Goal: Task Accomplishment & Management: Use online tool/utility

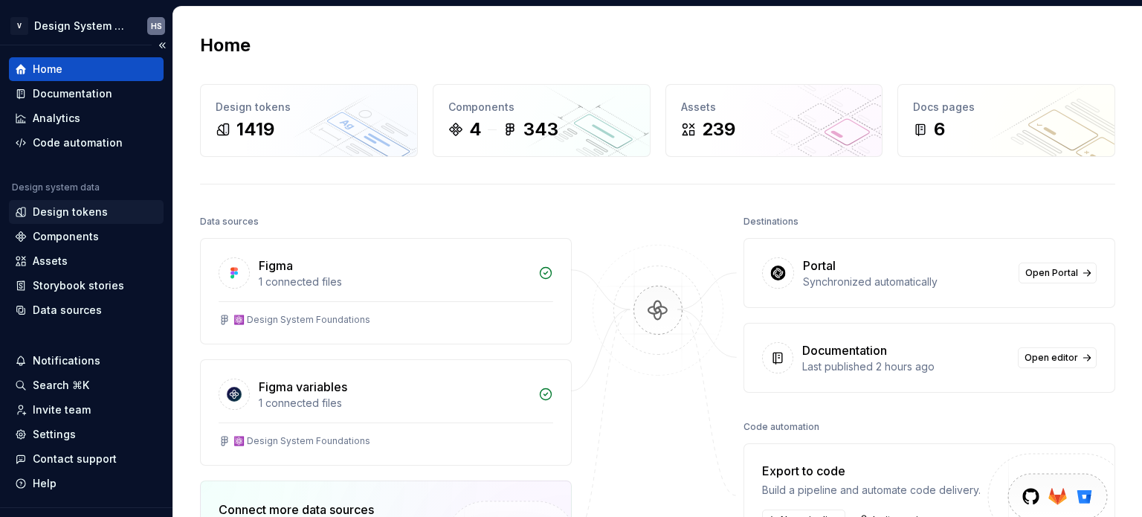
click at [82, 207] on div "Design tokens" at bounding box center [70, 212] width 75 height 15
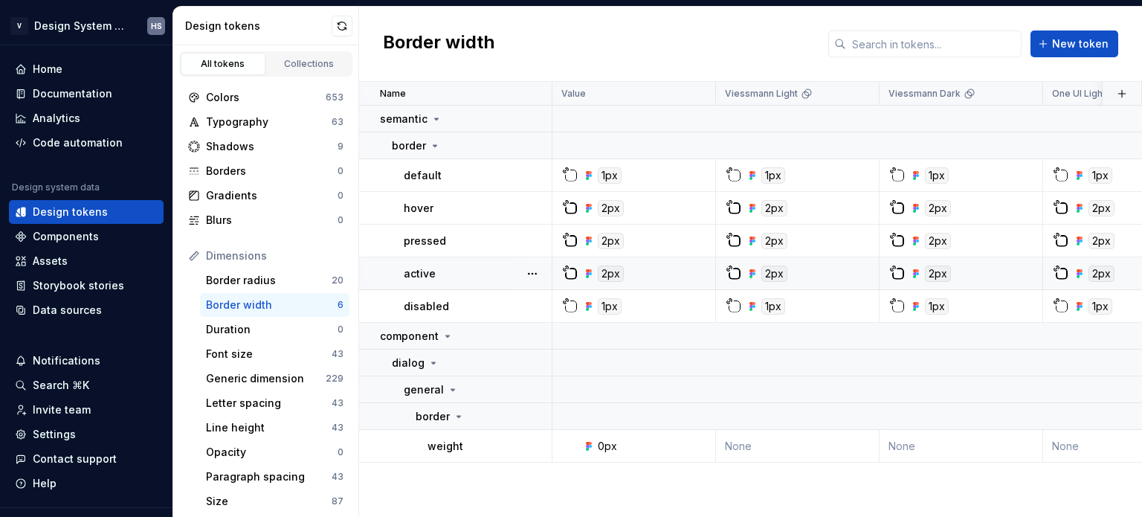
click at [485, 269] on div "active" at bounding box center [477, 273] width 147 height 15
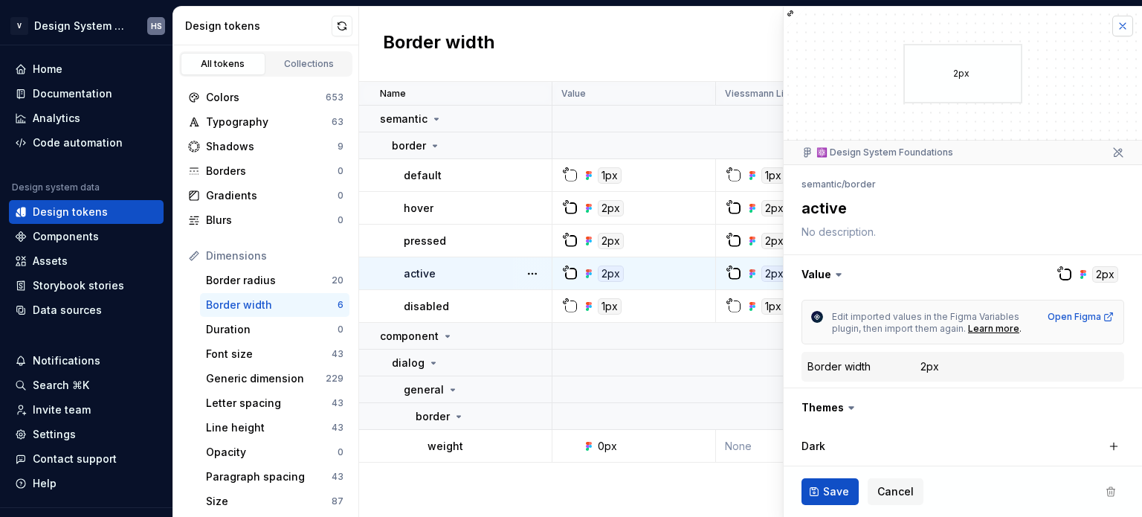
click at [1113, 24] on button "button" at bounding box center [1123, 26] width 21 height 21
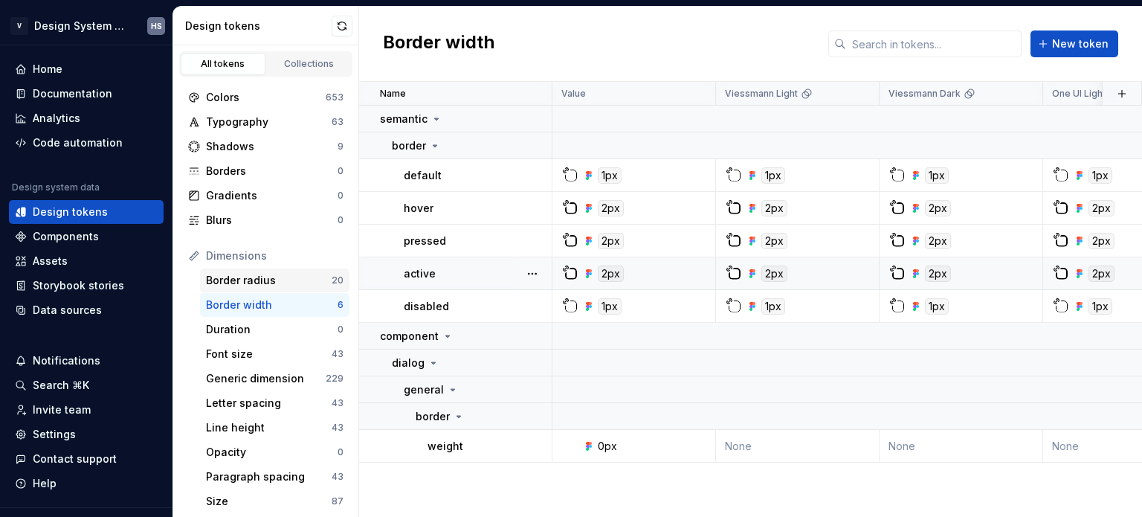
click at [267, 271] on div "Border radius 20" at bounding box center [274, 280] width 149 height 24
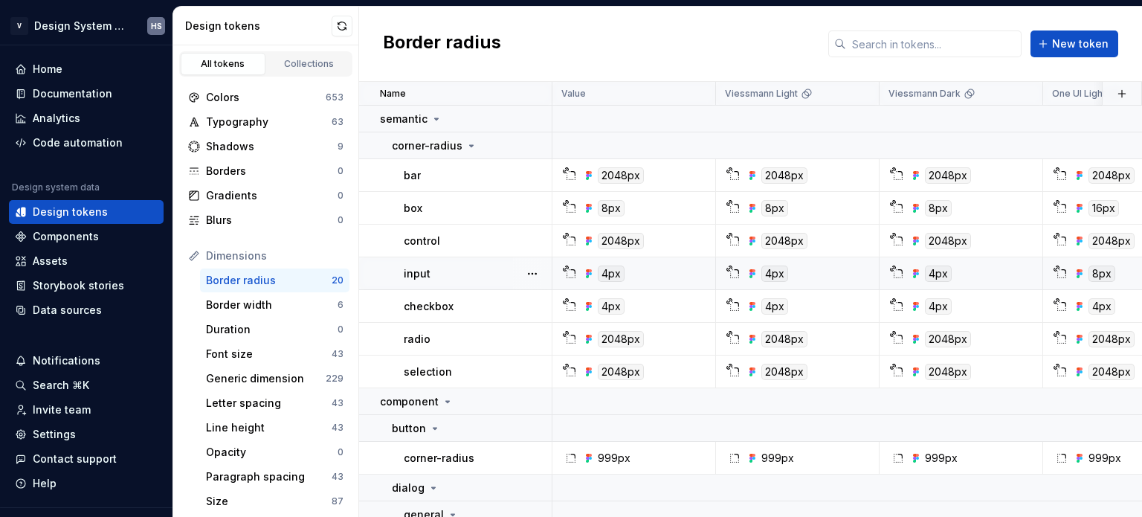
click at [472, 269] on div "input" at bounding box center [477, 273] width 147 height 15
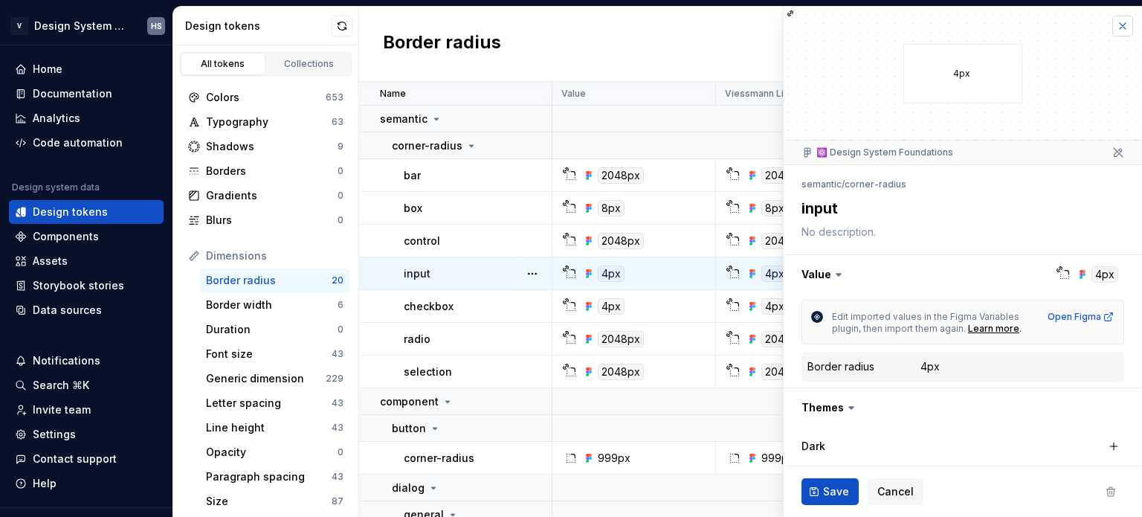
click at [1113, 26] on button "button" at bounding box center [1123, 26] width 21 height 21
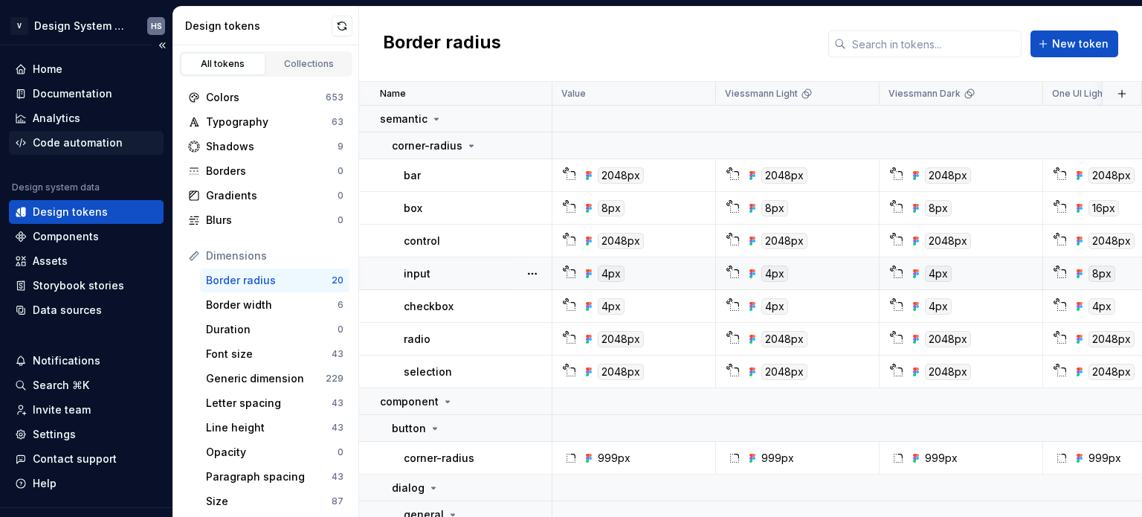
click at [61, 142] on div "Code automation" at bounding box center [78, 142] width 90 height 15
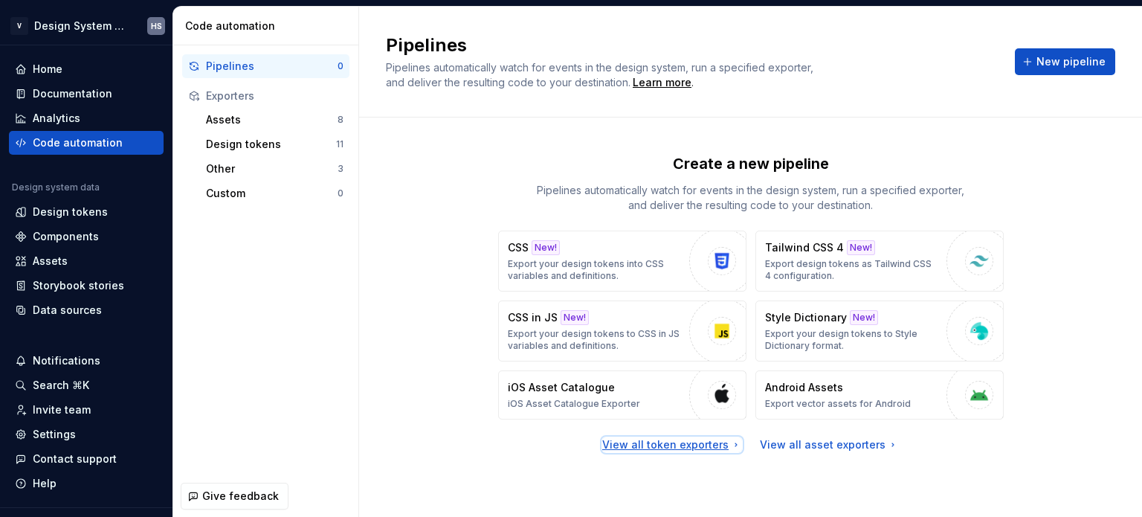
click at [662, 445] on div "View all token exporters" at bounding box center [672, 444] width 140 height 15
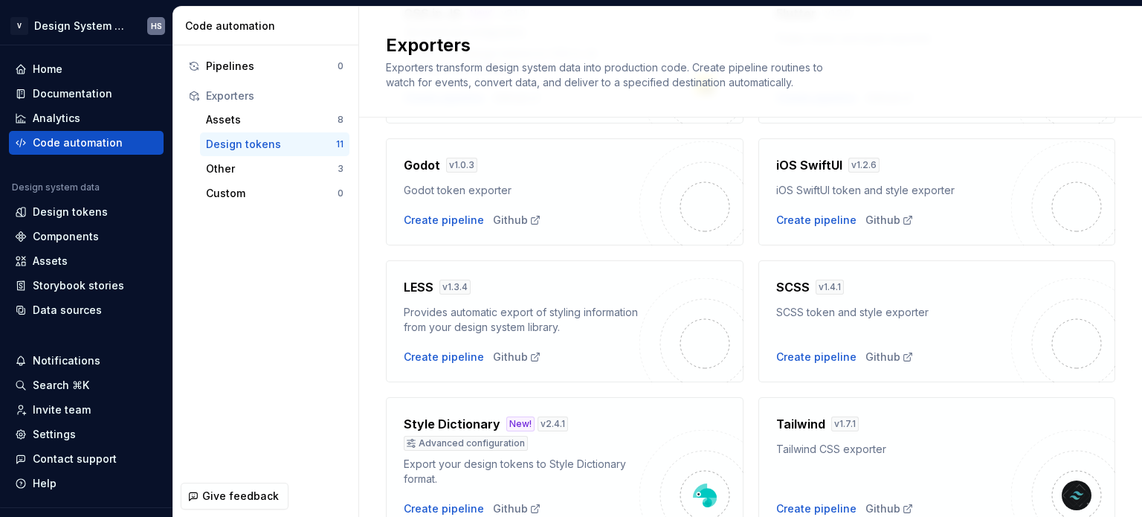
scroll to position [446, 0]
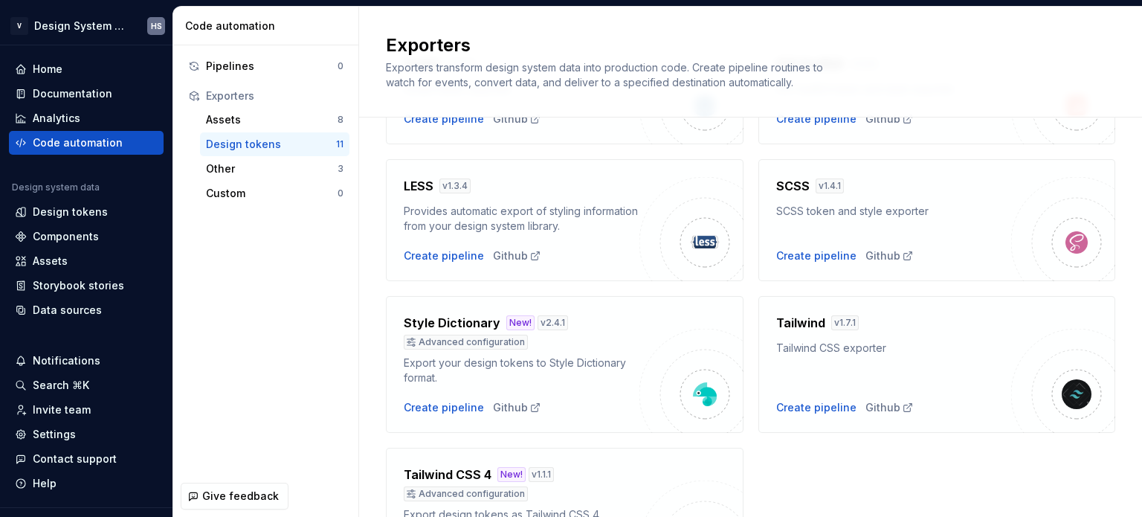
click at [796, 271] on div "SCSS v 1.4.1 SCSS token and style exporter Create pipeline Github" at bounding box center [938, 220] width 358 height 122
click at [804, 254] on div "Create pipeline" at bounding box center [816, 255] width 80 height 15
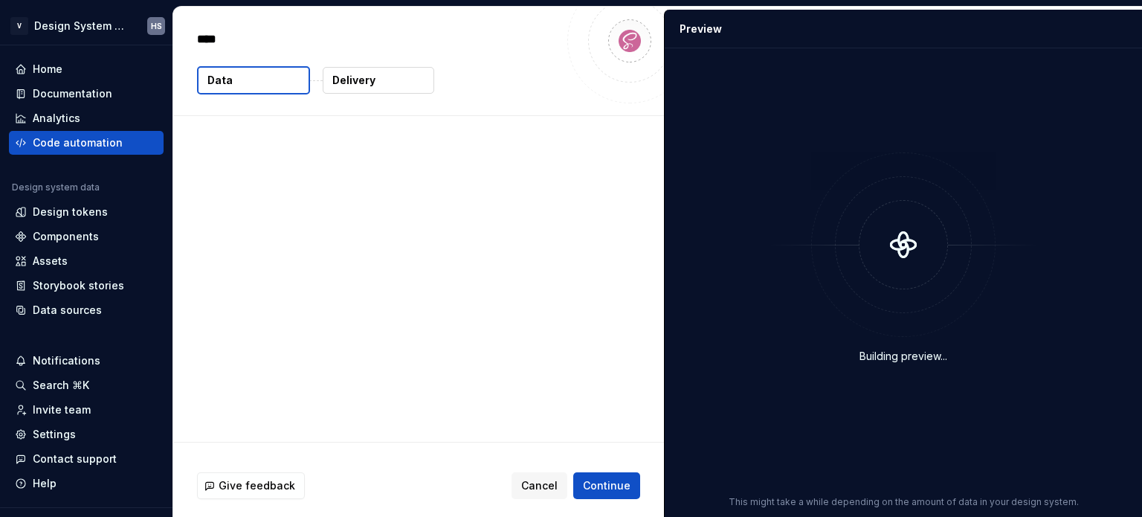
type textarea "*"
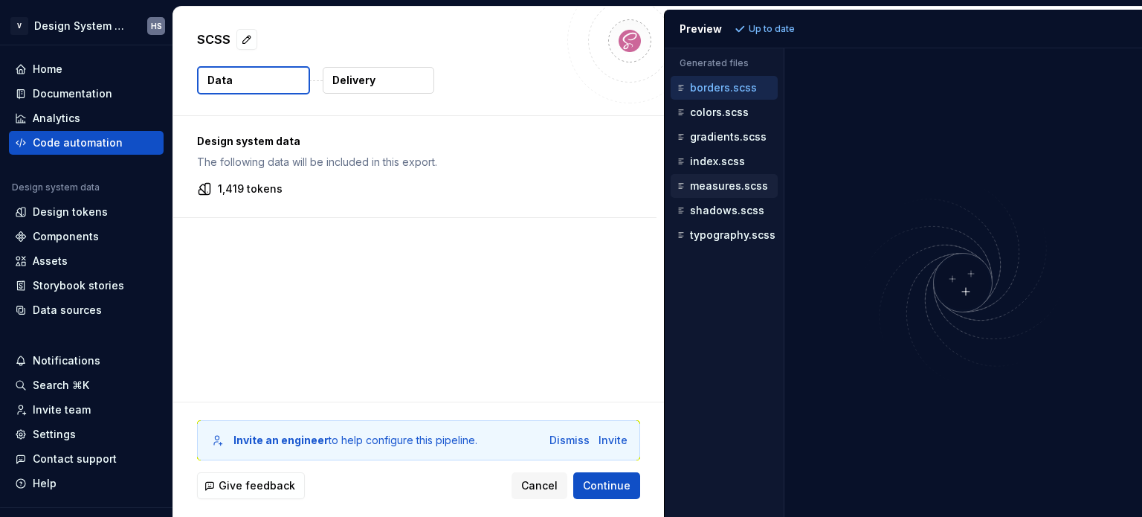
click at [723, 188] on p "measures.scss" at bounding box center [729, 186] width 78 height 12
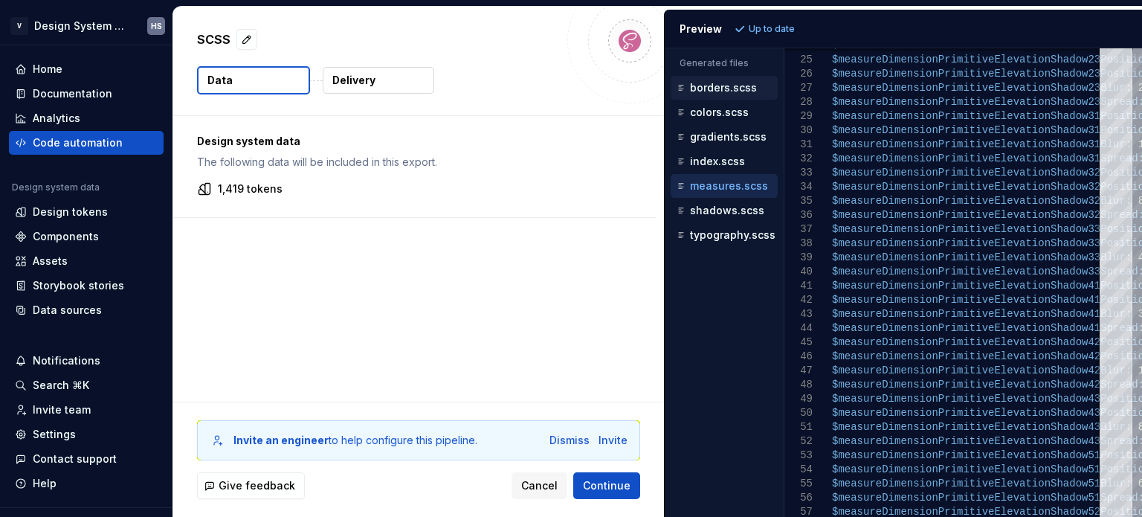
click at [744, 85] on p "borders.scss" at bounding box center [723, 88] width 67 height 12
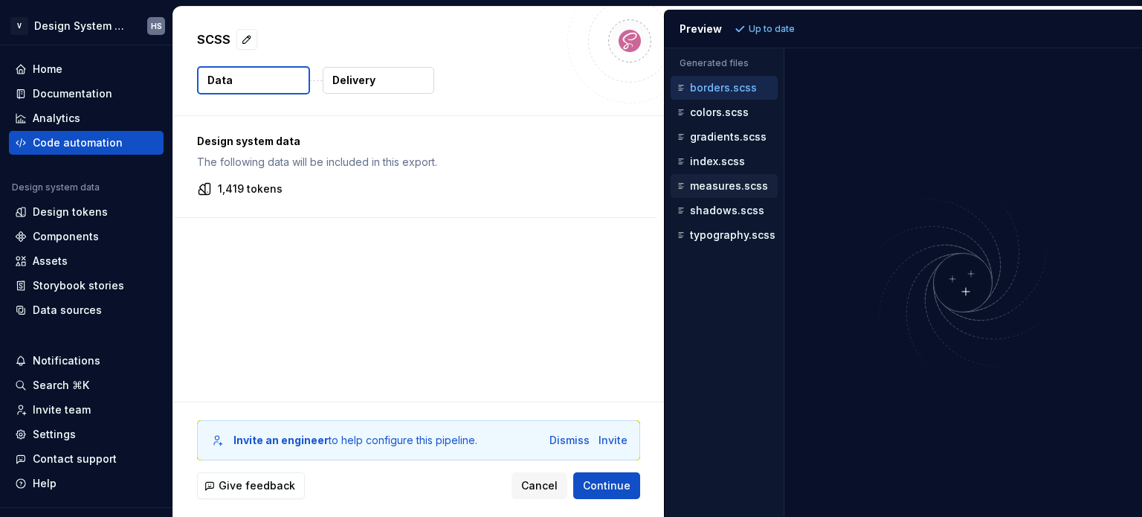
click at [724, 175] on div "measures.scss" at bounding box center [724, 186] width 107 height 24
click at [723, 181] on p "measures.scss" at bounding box center [729, 186] width 78 height 12
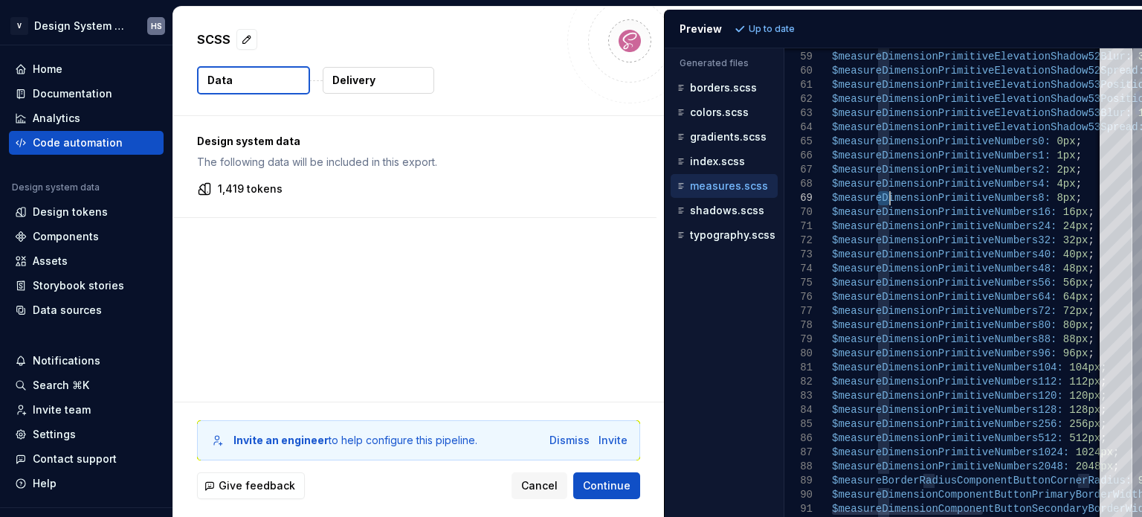
scroll to position [0, 348]
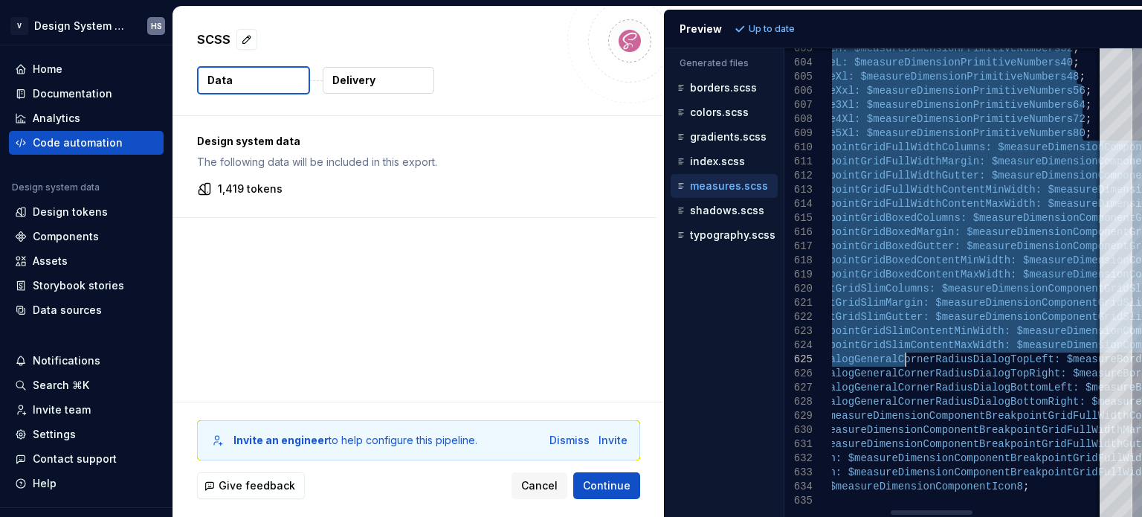
drag, startPoint x: 877, startPoint y: 193, endPoint x: 907, endPoint y: 355, distance: 165.6
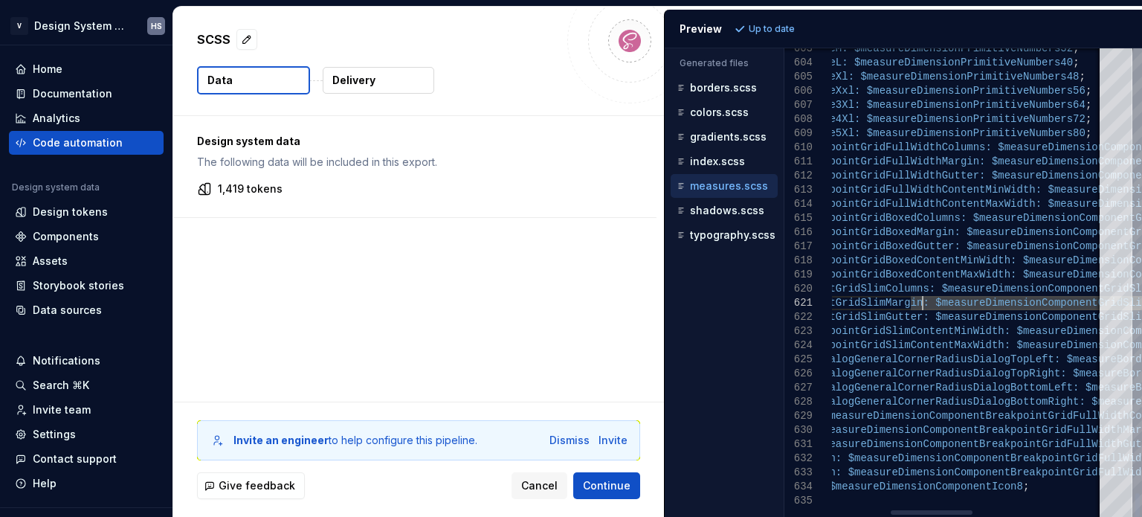
click at [891, 510] on div at bounding box center [932, 512] width 82 height 4
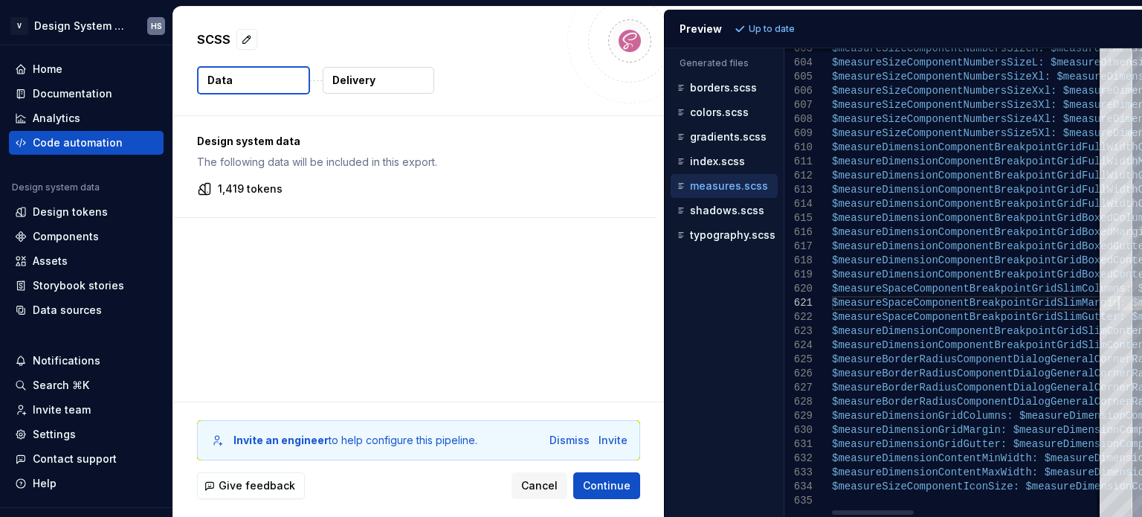
type textarea "**********"
click at [81, 135] on div "Code automation" at bounding box center [78, 142] width 90 height 15
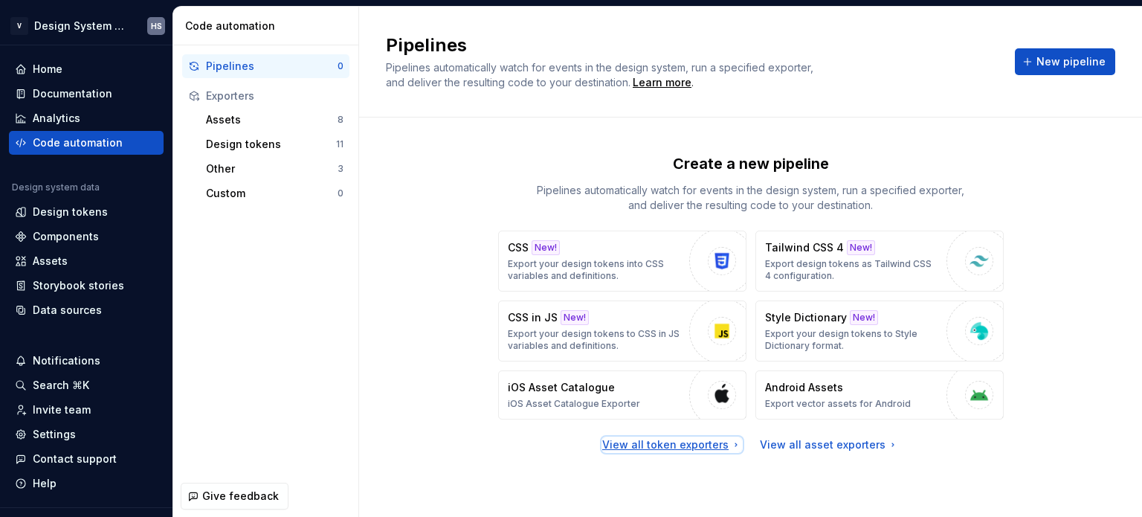
click at [681, 440] on div "View all token exporters" at bounding box center [672, 444] width 140 height 15
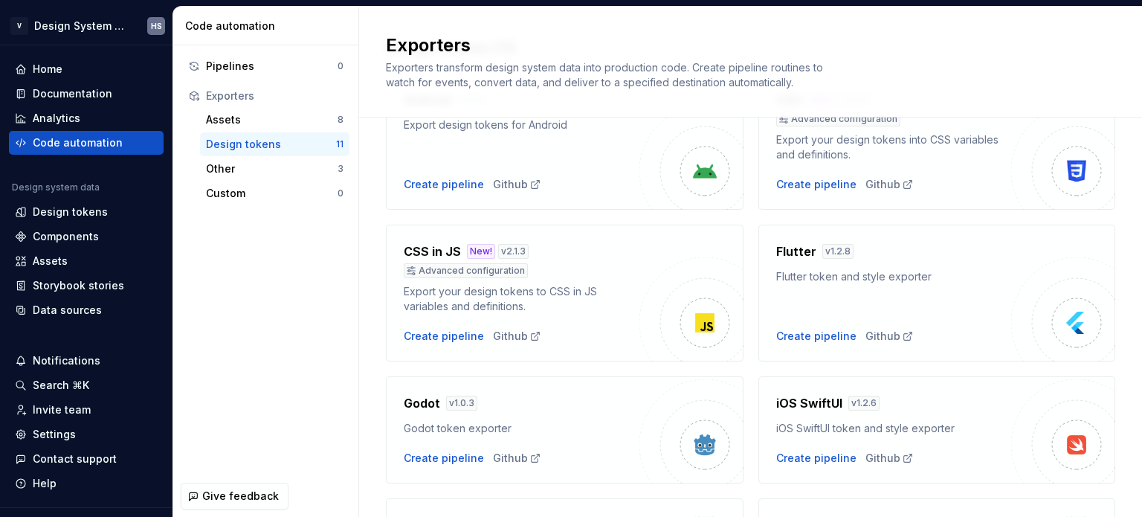
scroll to position [297, 0]
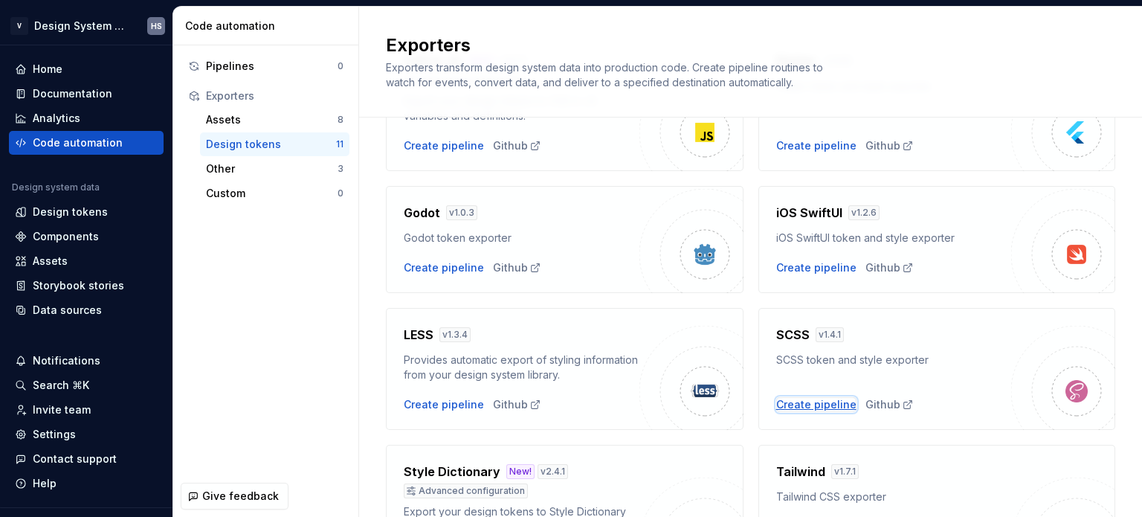
click at [809, 401] on div "Create pipeline" at bounding box center [816, 404] width 80 height 15
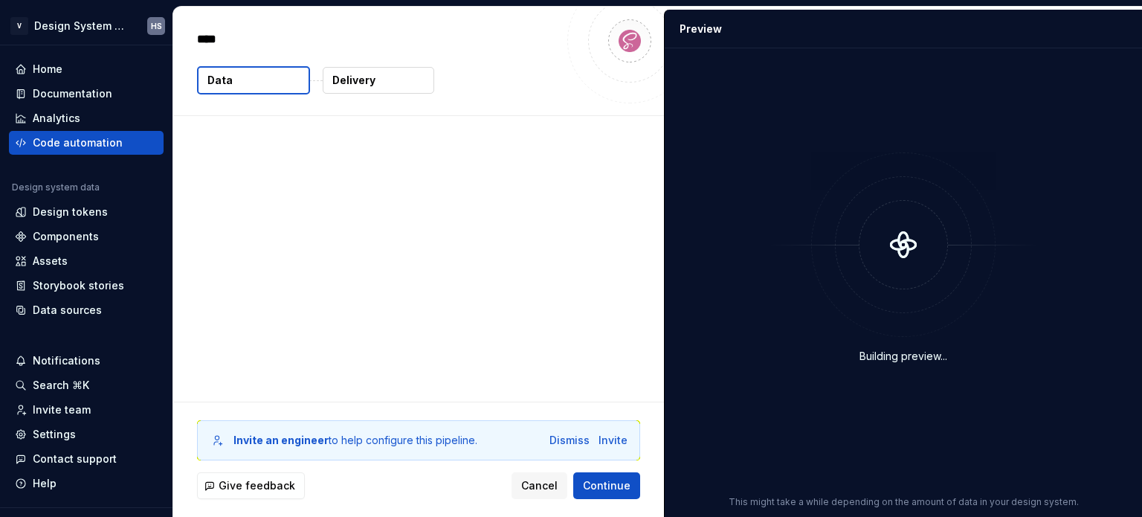
type textarea "*"
click at [361, 83] on p "Delivery" at bounding box center [353, 80] width 43 height 15
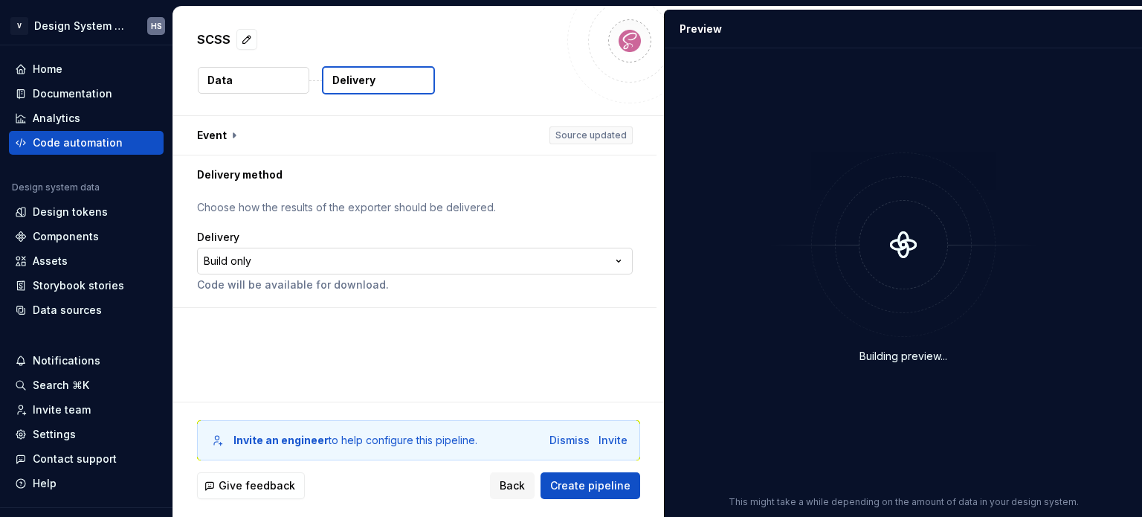
click at [422, 258] on html "**********" at bounding box center [571, 258] width 1142 height 517
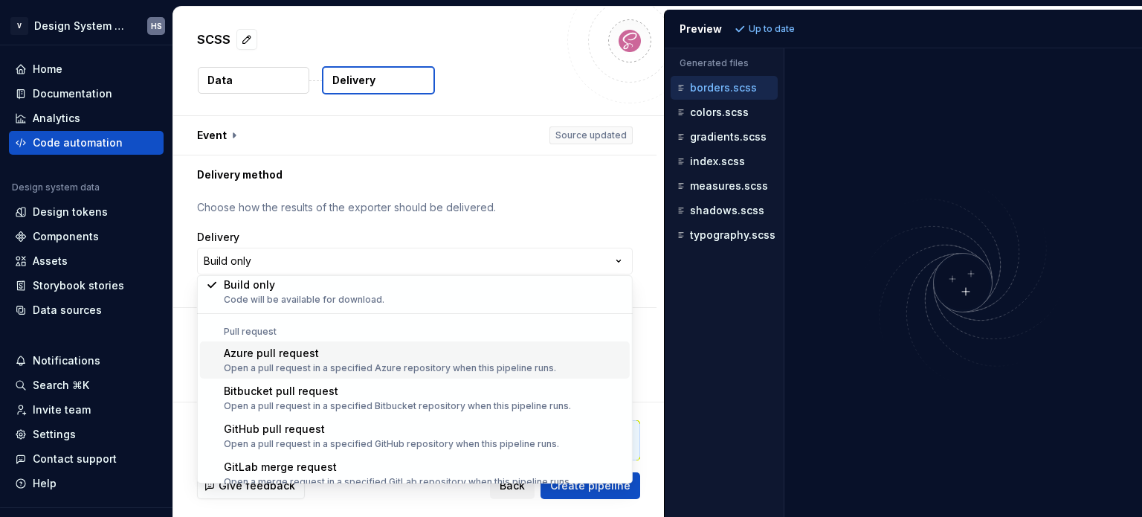
scroll to position [42, 0]
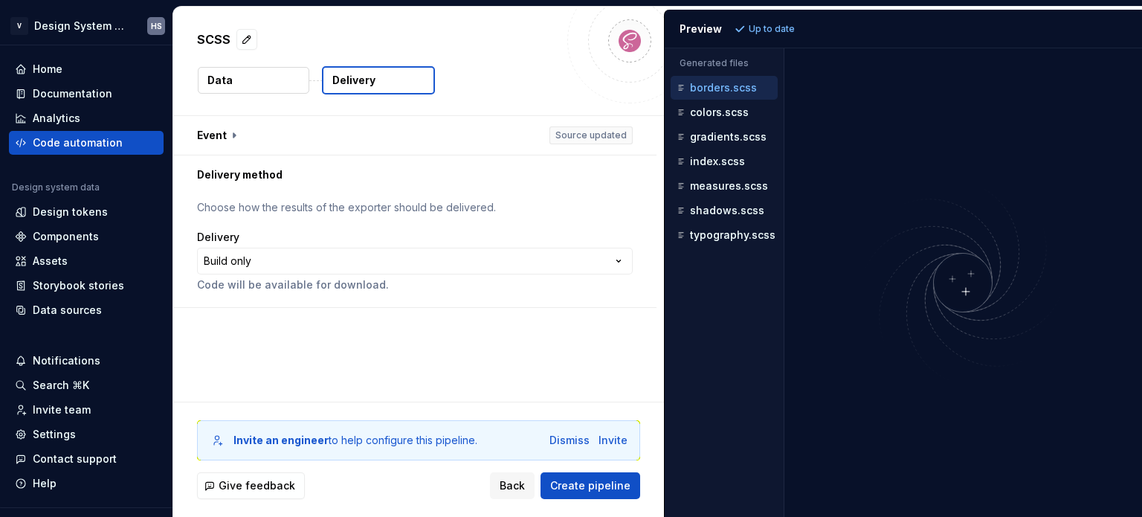
click at [422, 214] on html "**********" at bounding box center [571, 258] width 1142 height 517
click at [116, 22] on html "**********" at bounding box center [571, 258] width 1142 height 517
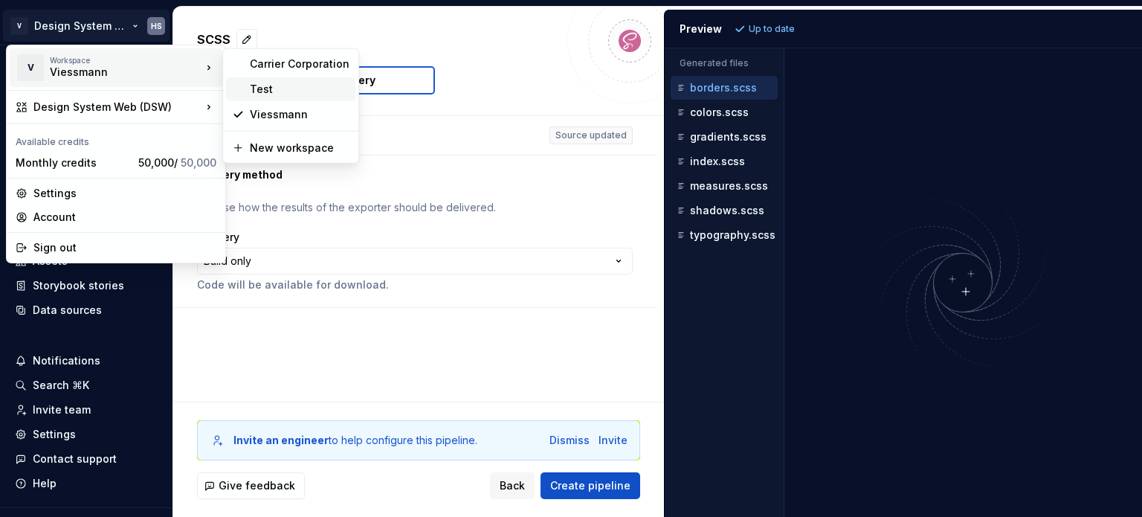
click at [277, 91] on div "Test" at bounding box center [300, 89] width 100 height 15
